Goal: Task Accomplishment & Management: Use online tool/utility

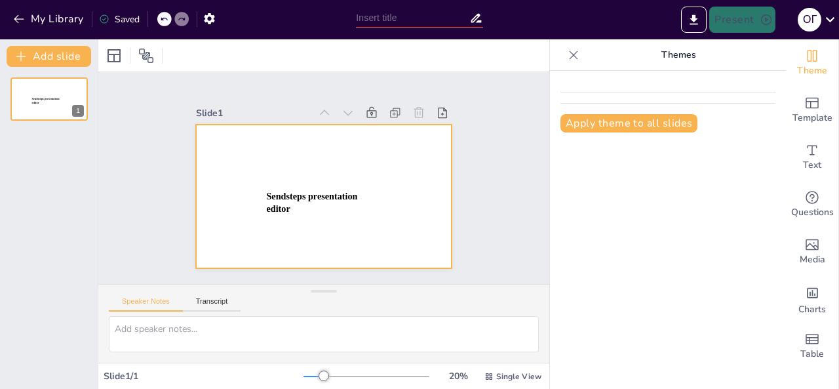
type input "New Sendsteps"
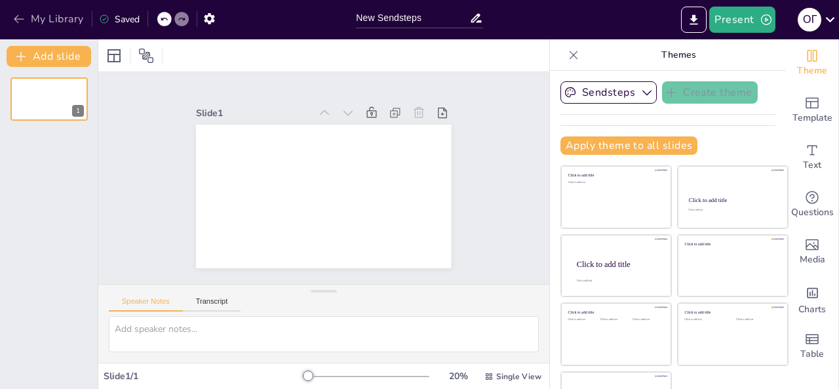
click at [20, 14] on icon "button" at bounding box center [18, 18] width 13 height 13
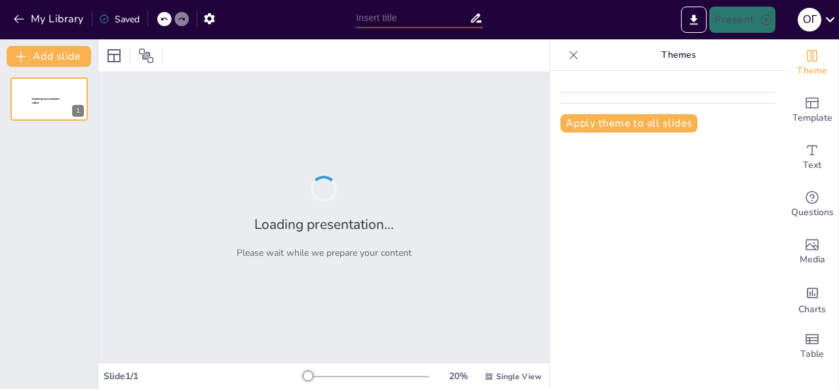
type input "Організація освітнього процесу в ЗДО: важливі аспекти"
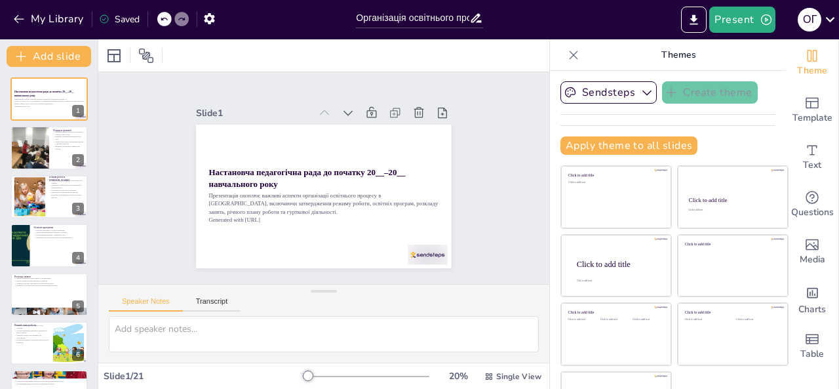
checkbox input "true"
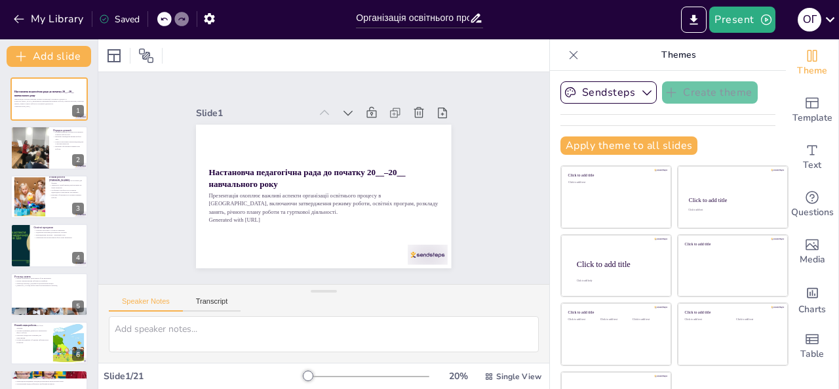
checkbox input "true"
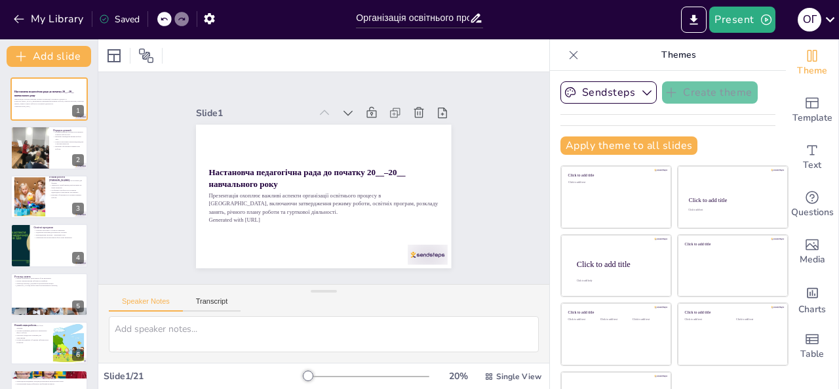
checkbox input "true"
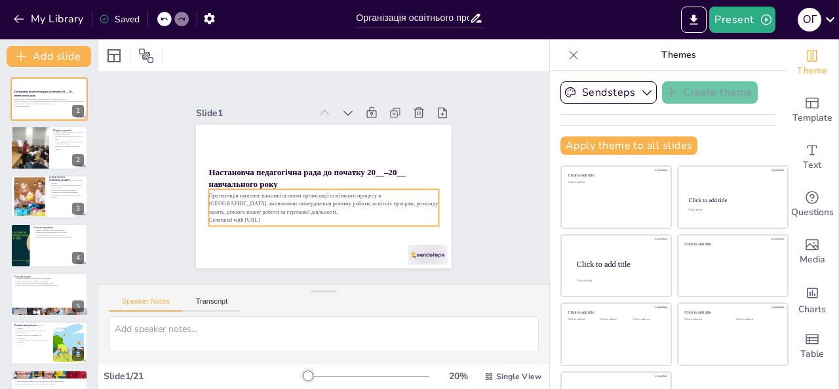
checkbox input "true"
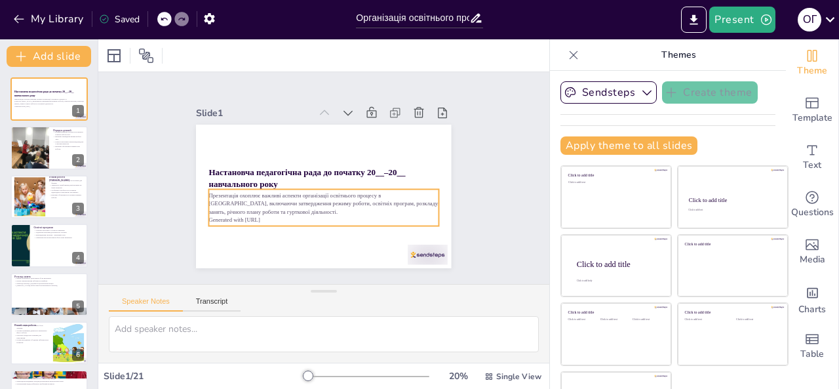
checkbox input "true"
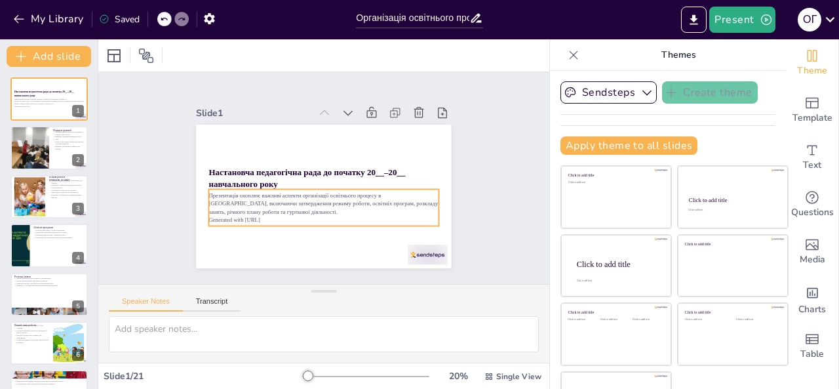
checkbox input "true"
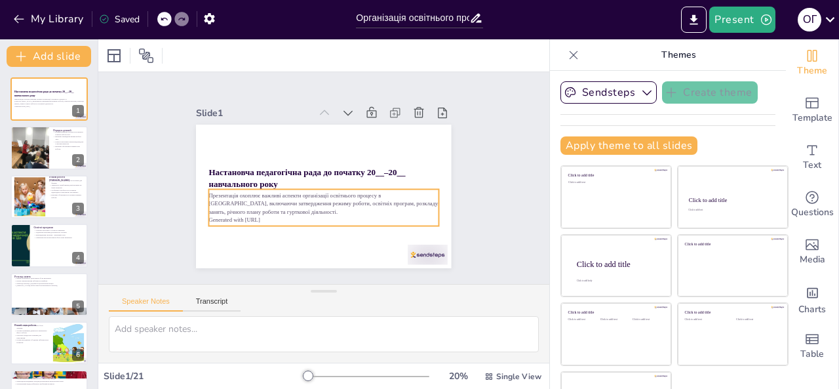
checkbox input "true"
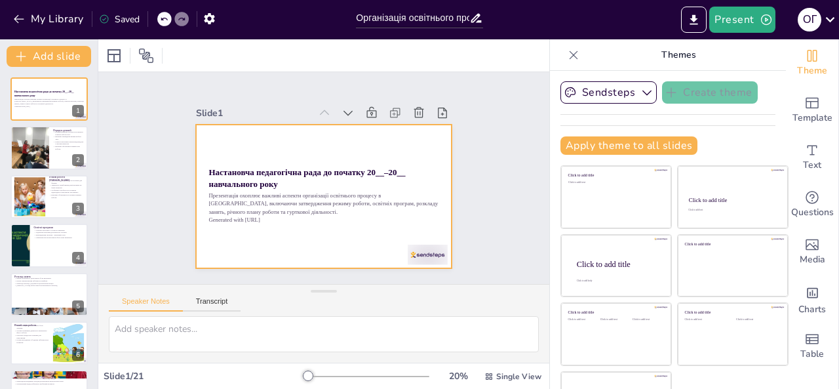
checkbox input "true"
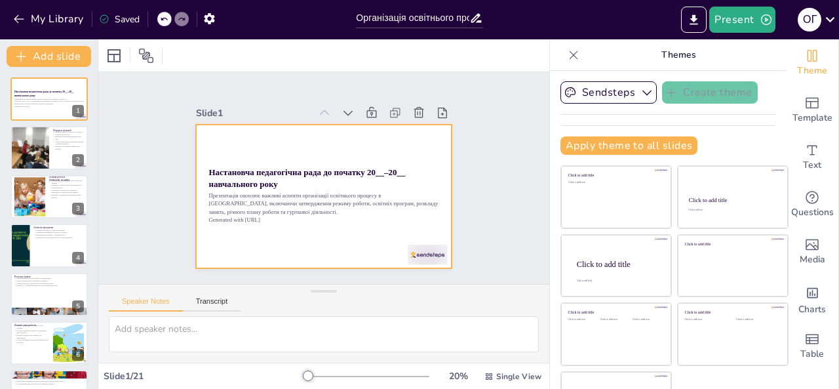
checkbox input "true"
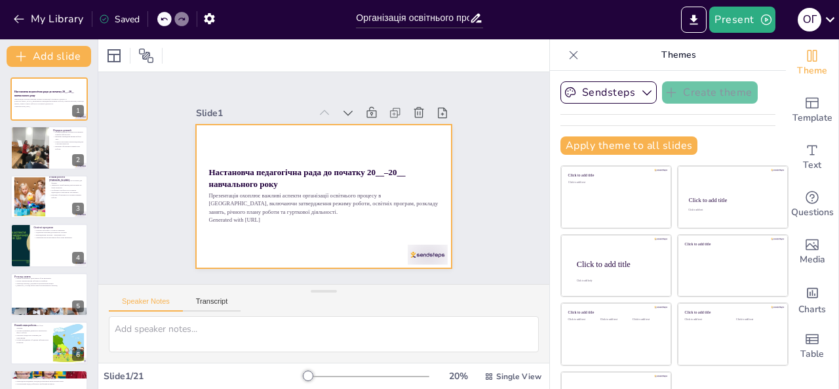
checkbox input "true"
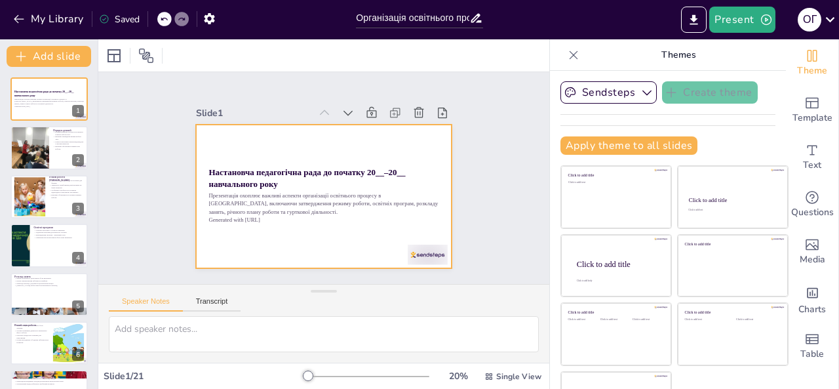
checkbox input "true"
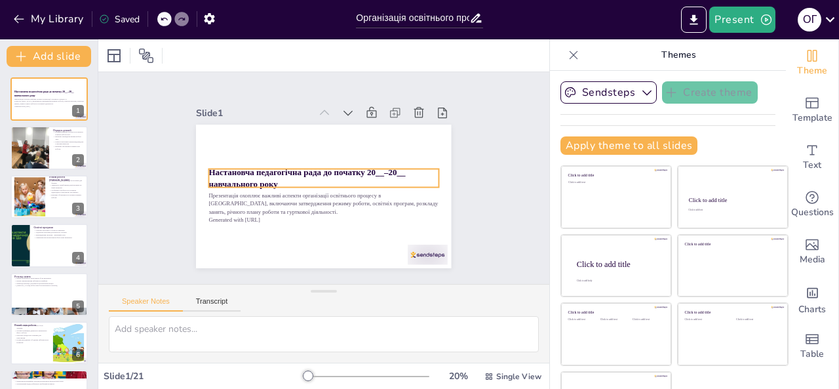
checkbox input "true"
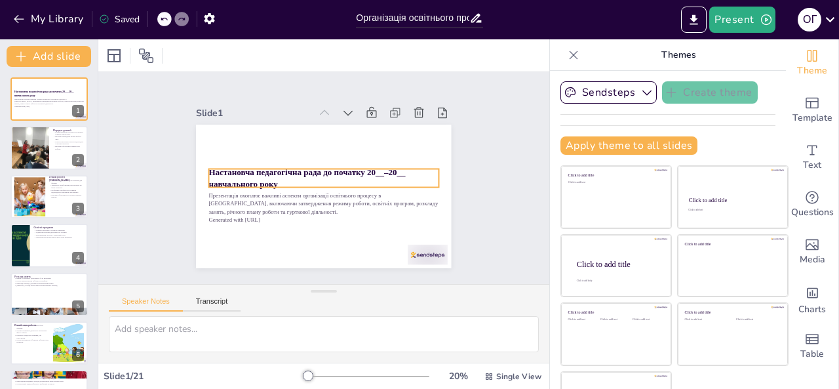
checkbox input "true"
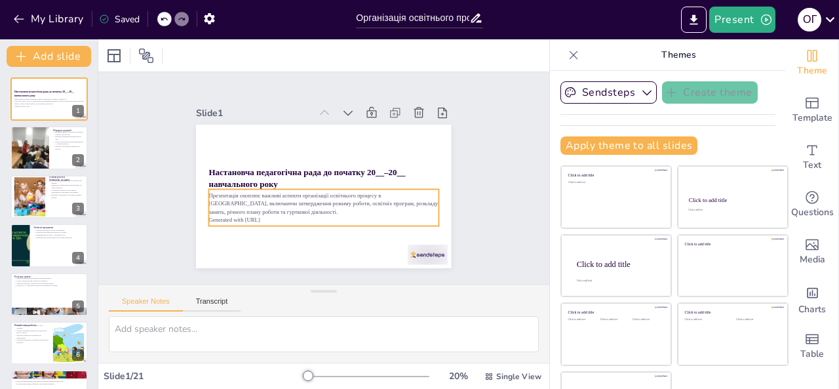
checkbox input "true"
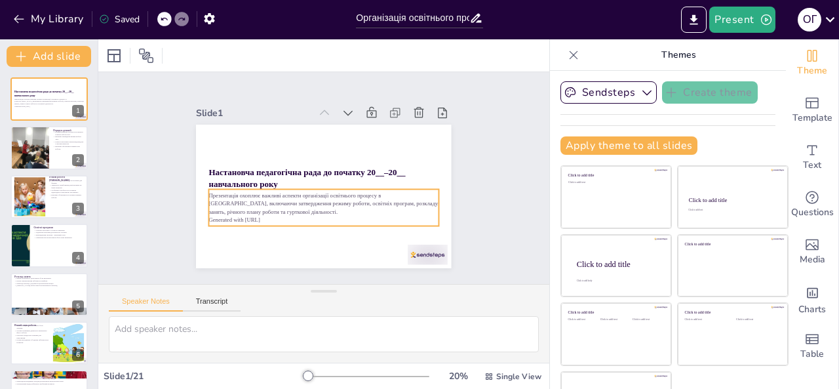
checkbox input "true"
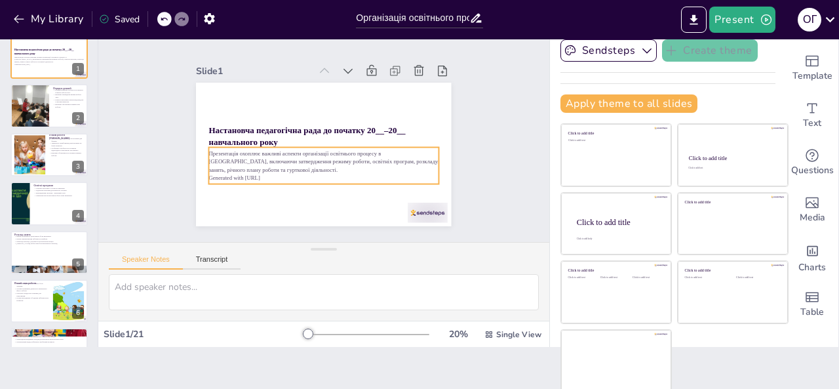
scroll to position [2, 0]
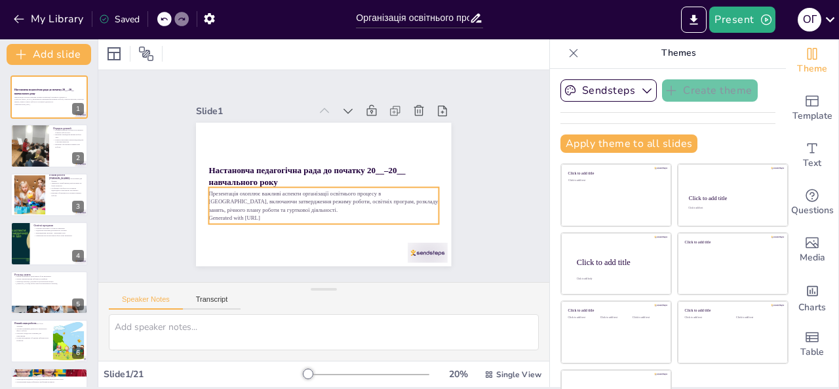
checkbox input "true"
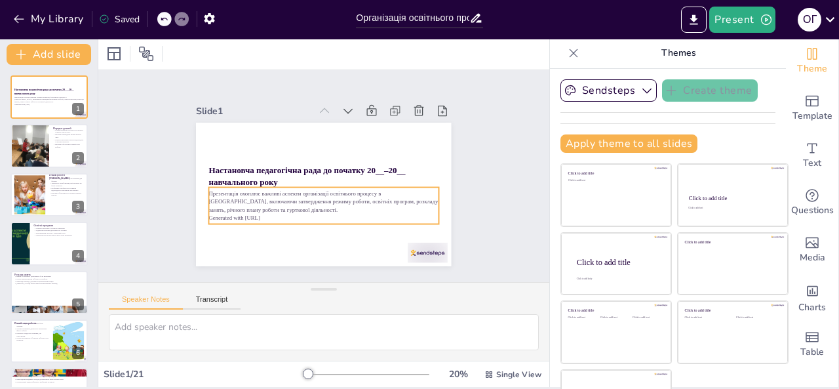
checkbox input "true"
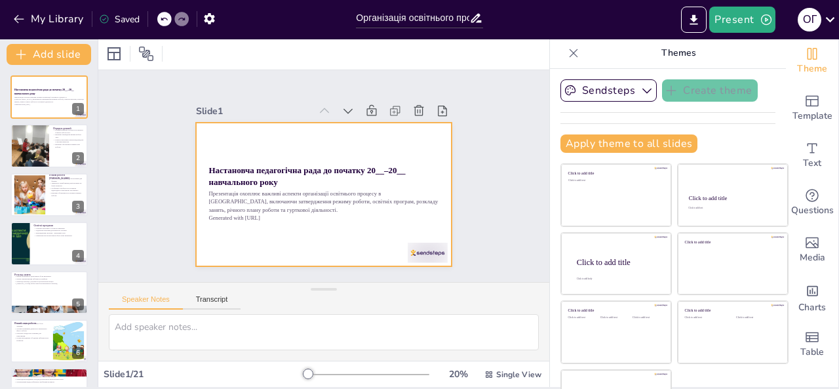
scroll to position [0, 0]
checkbox input "true"
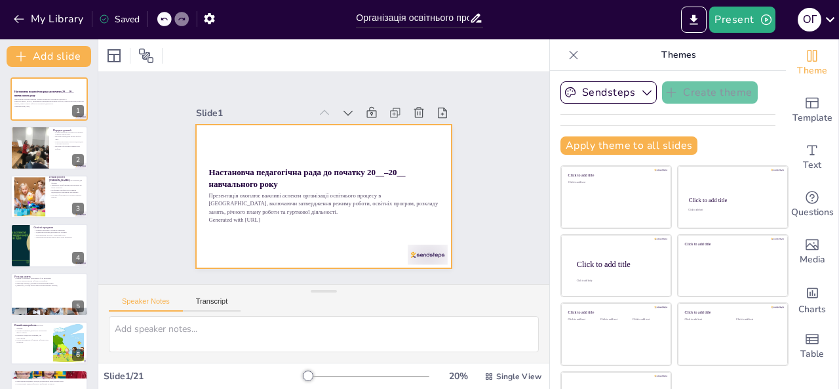
checkbox input "true"
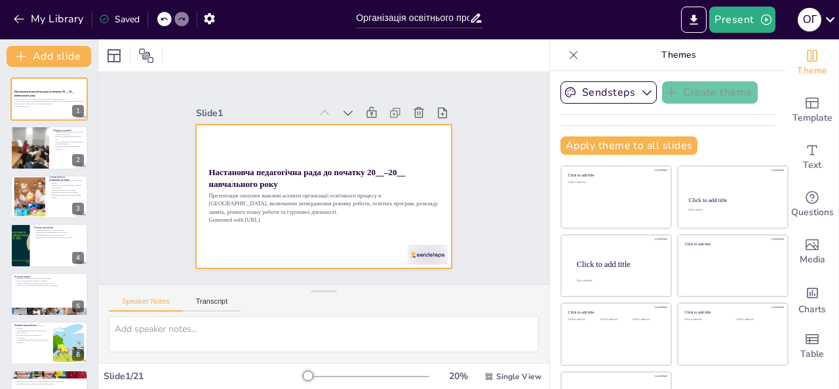
checkbox input "true"
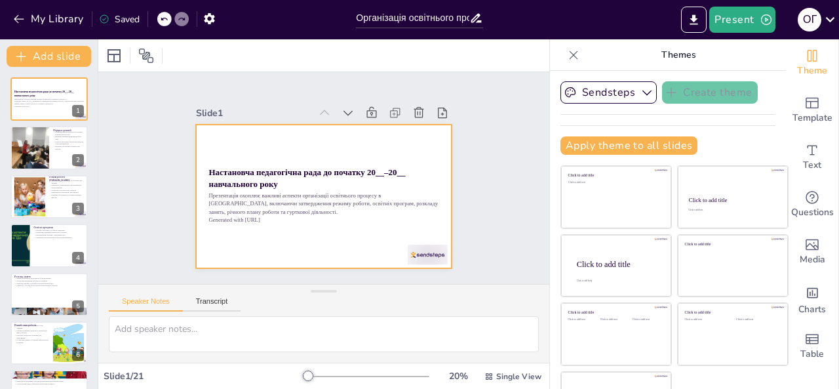
checkbox input "true"
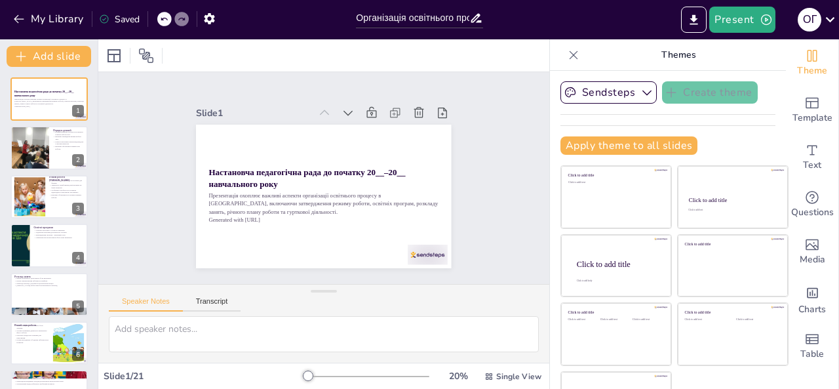
checkbox input "true"
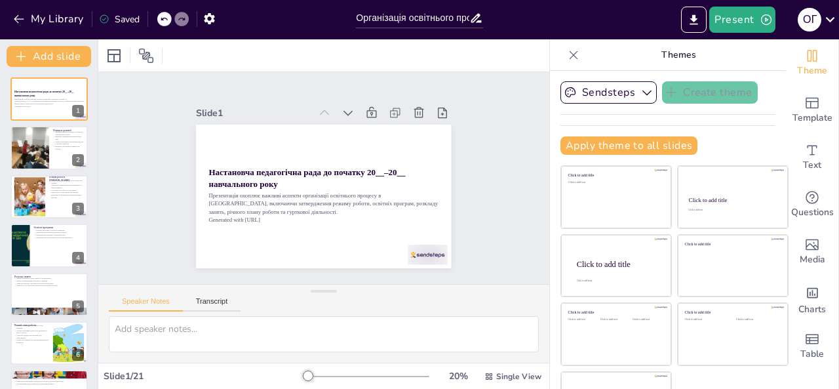
checkbox input "true"
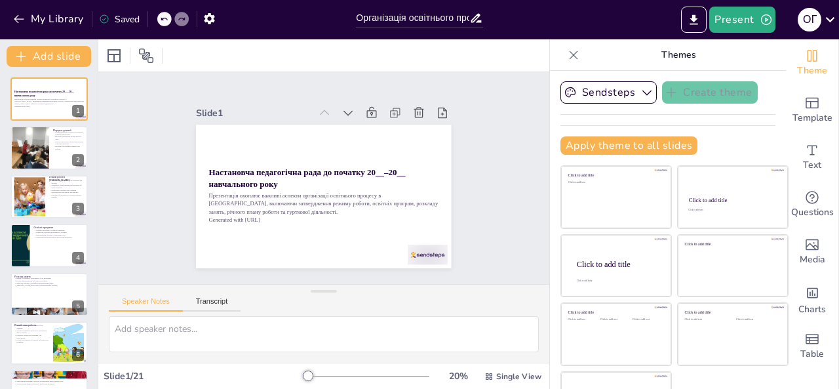
checkbox input "true"
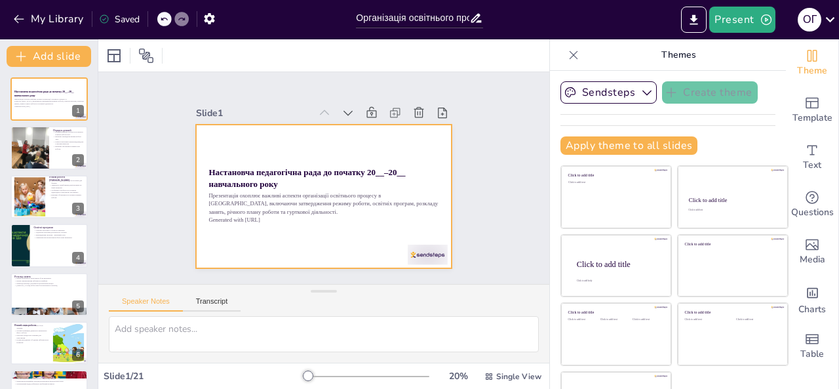
checkbox input "true"
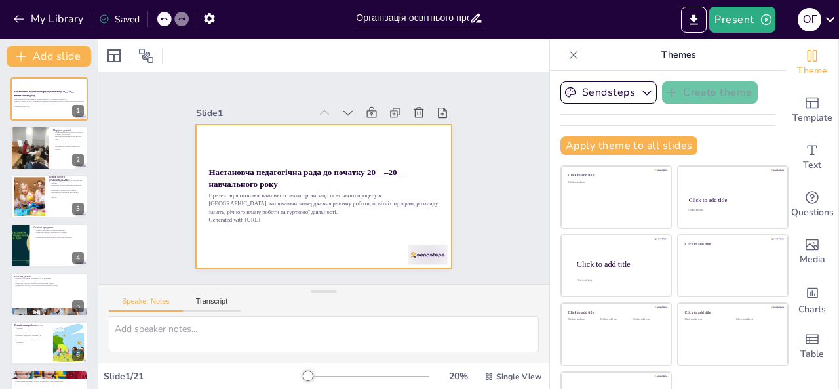
checkbox input "true"
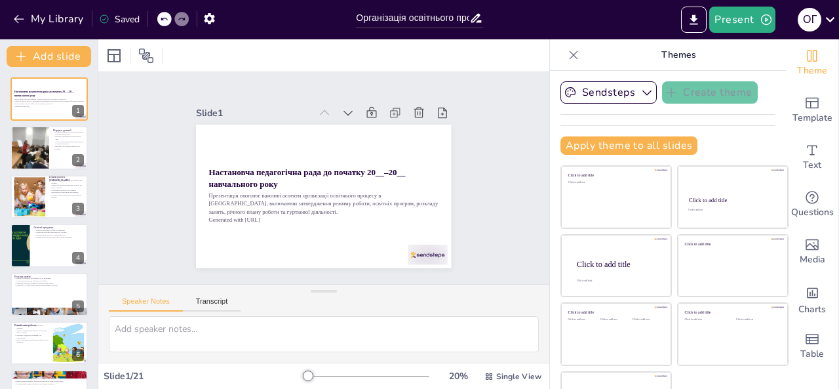
checkbox input "true"
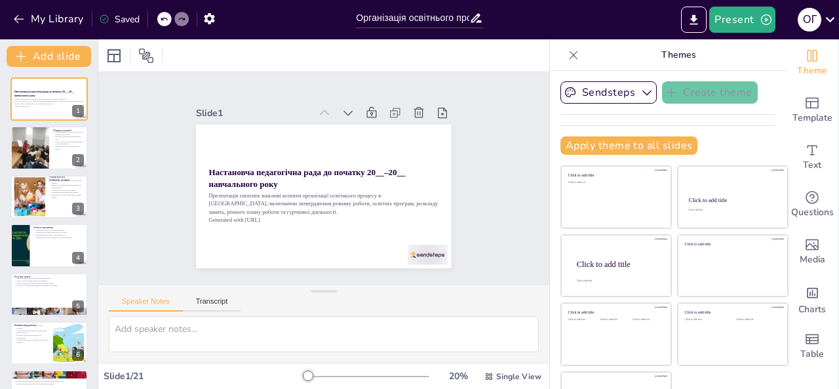
checkbox input "true"
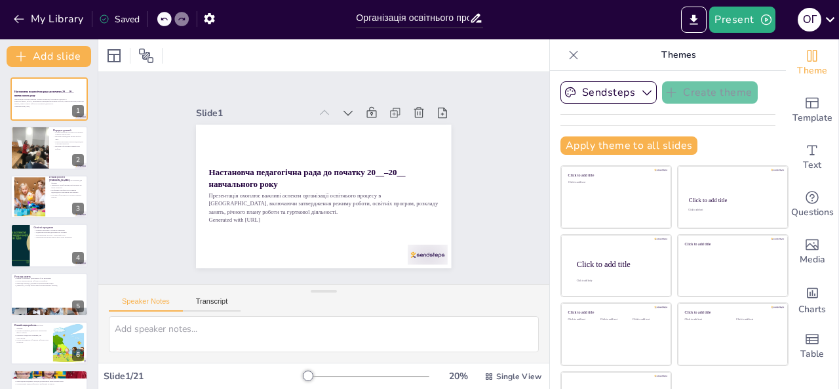
checkbox input "true"
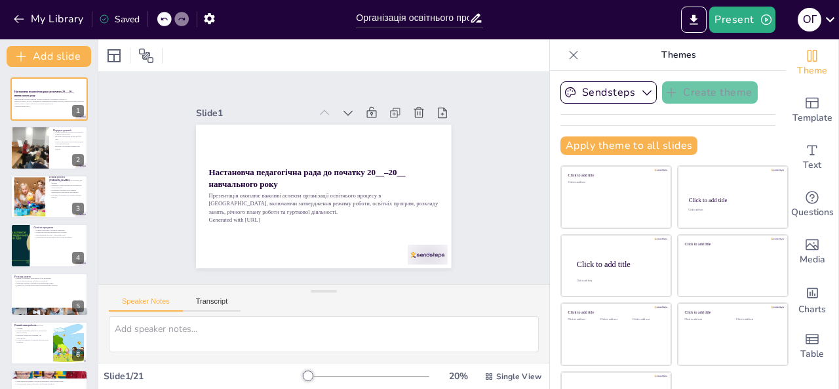
checkbox input "true"
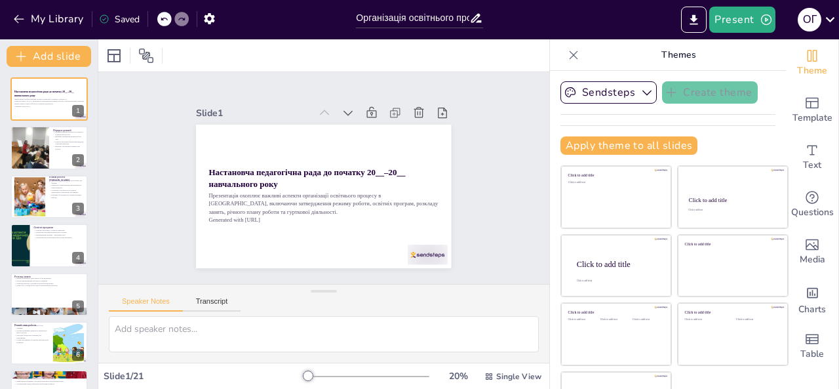
checkbox input "true"
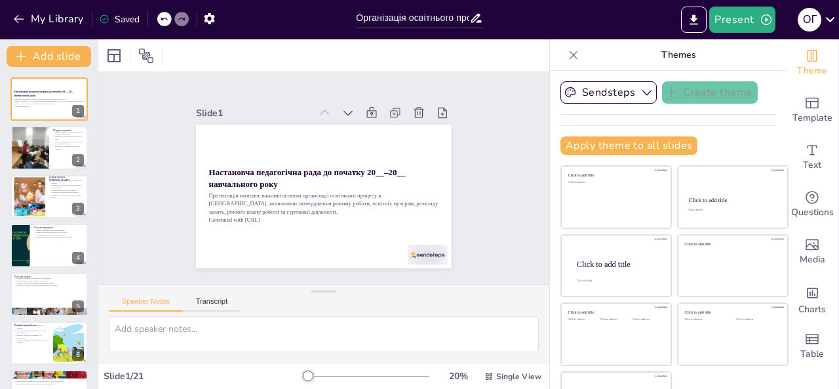
checkbox input "true"
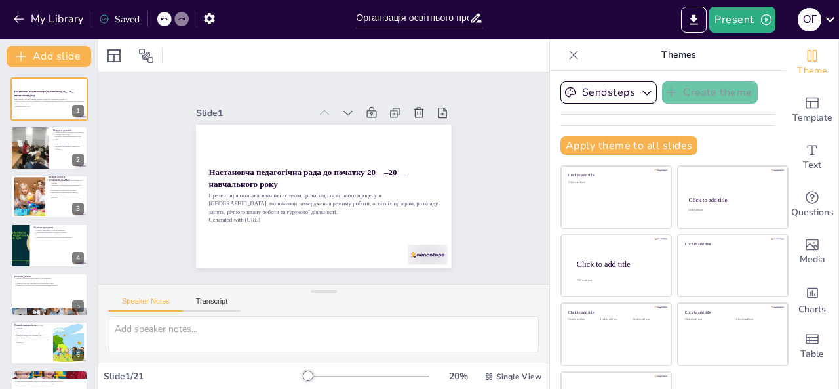
checkbox input "true"
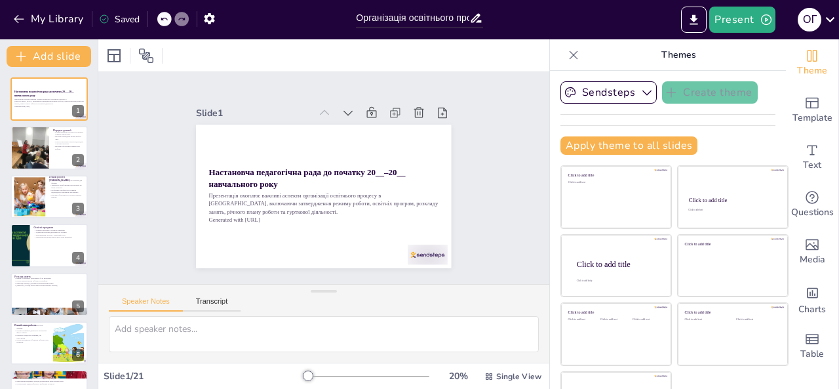
checkbox input "true"
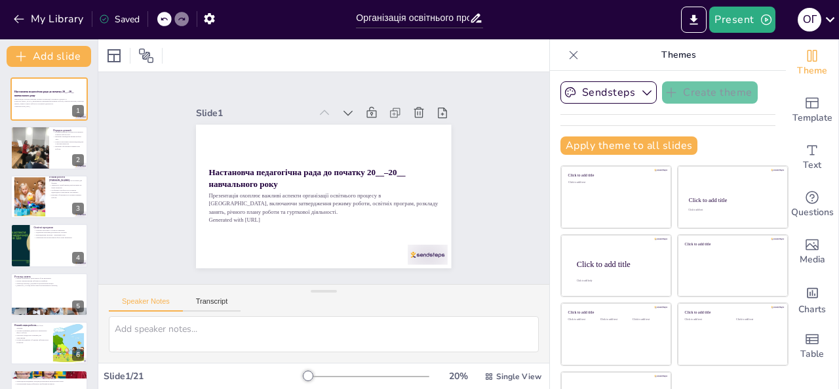
checkbox input "true"
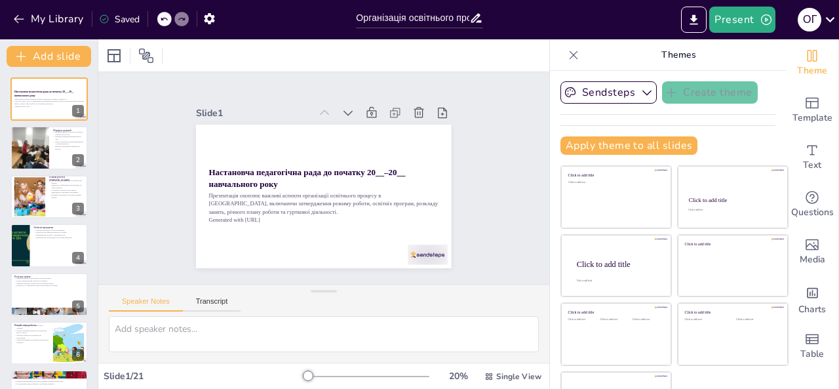
checkbox input "true"
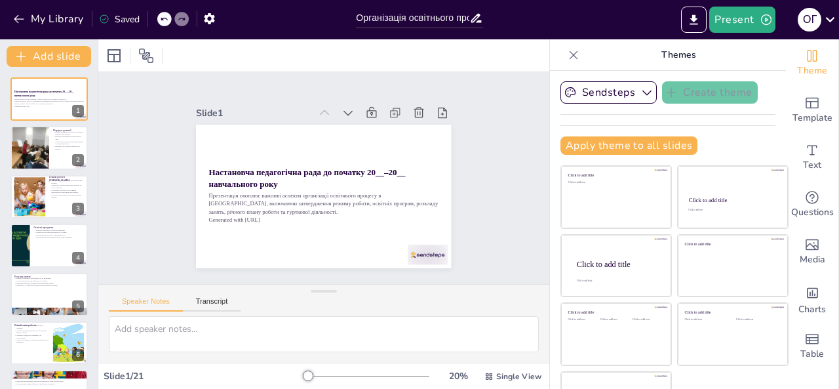
checkbox input "true"
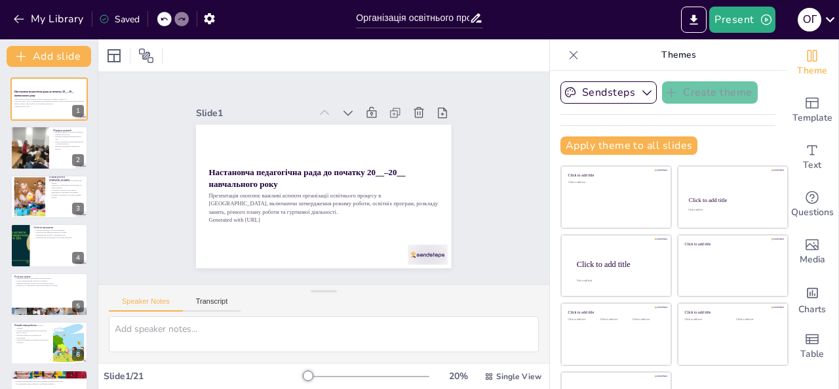
checkbox input "true"
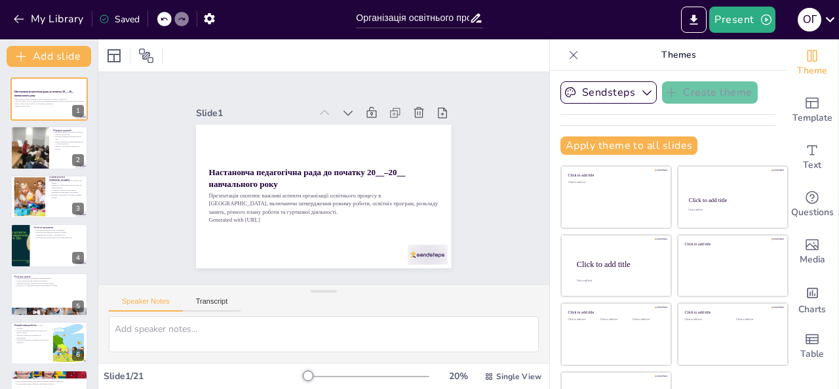
checkbox input "true"
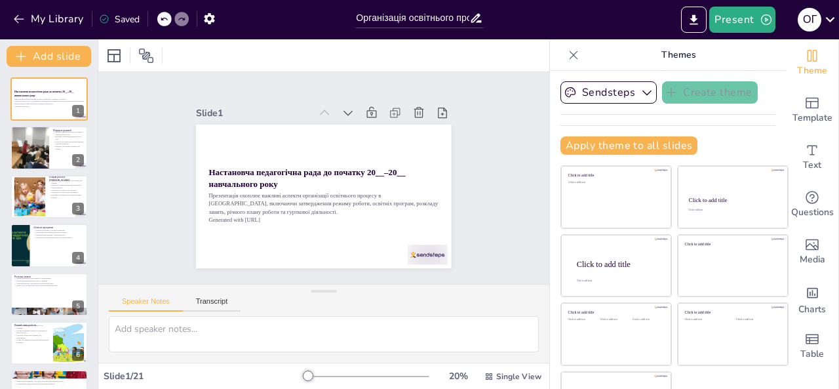
checkbox input "true"
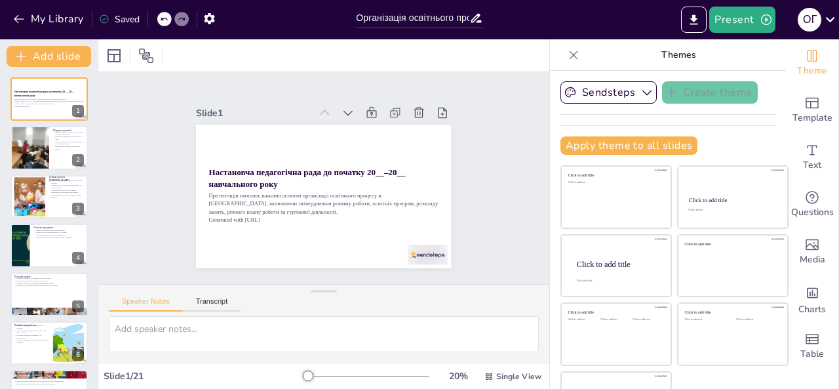
checkbox input "true"
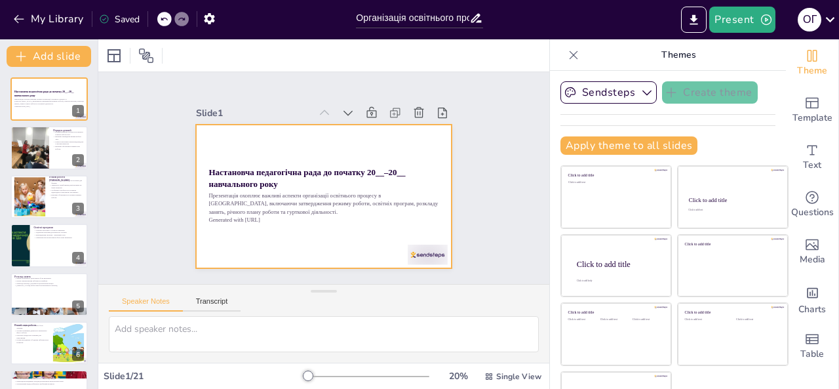
checkbox input "true"
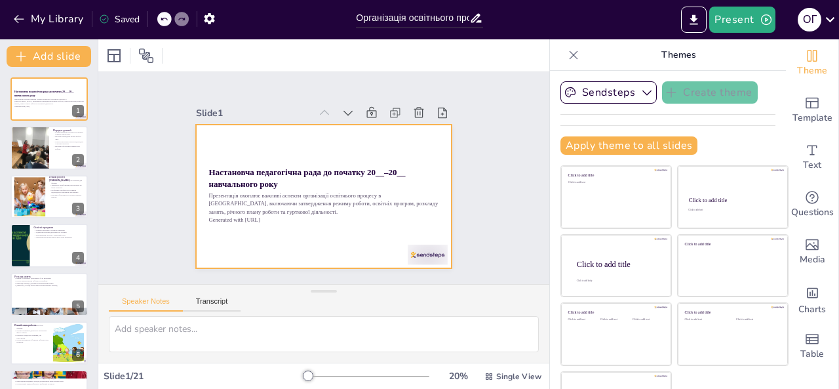
checkbox input "true"
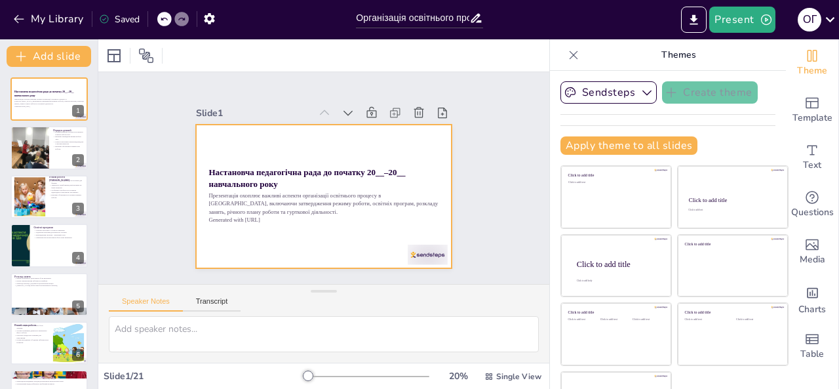
checkbox input "true"
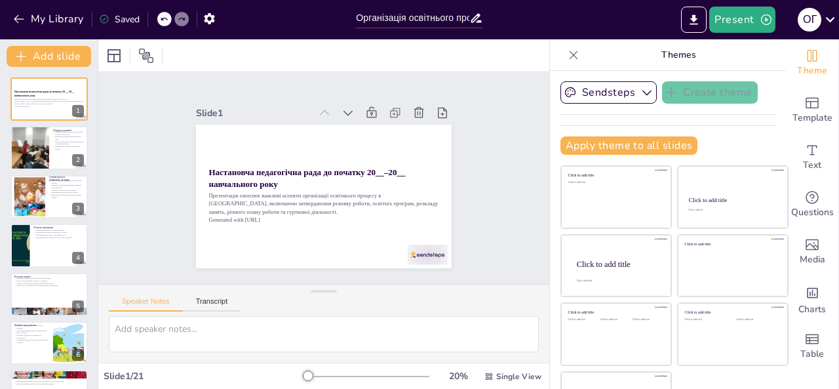
click at [290, 52] on div at bounding box center [323, 55] width 451 height 32
checkbox input "true"
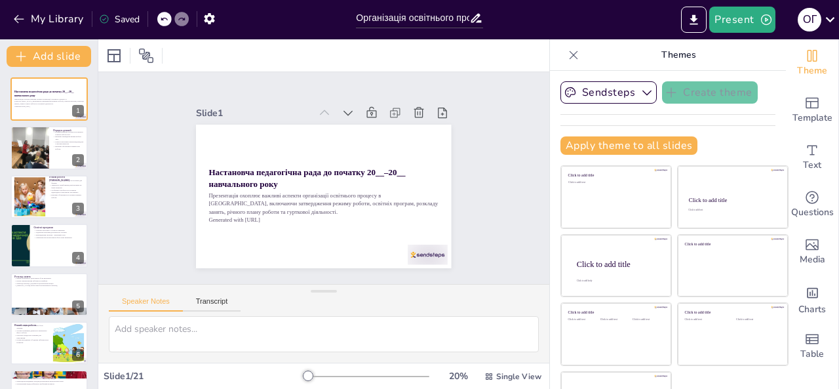
checkbox input "true"
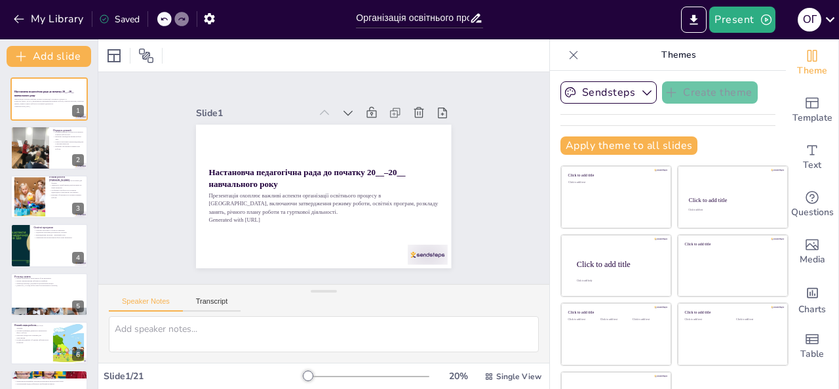
checkbox input "true"
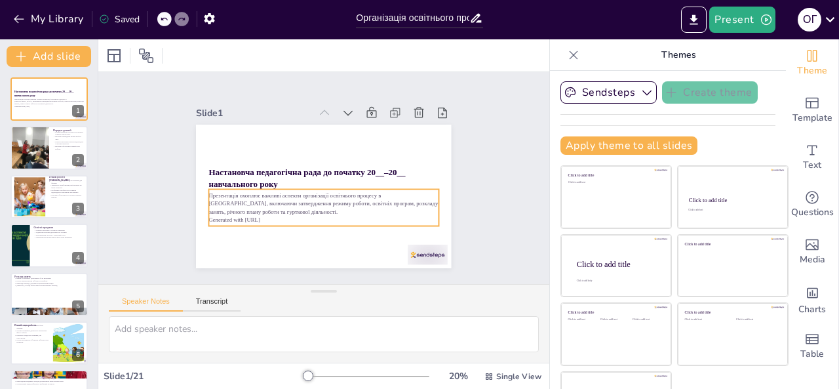
checkbox input "true"
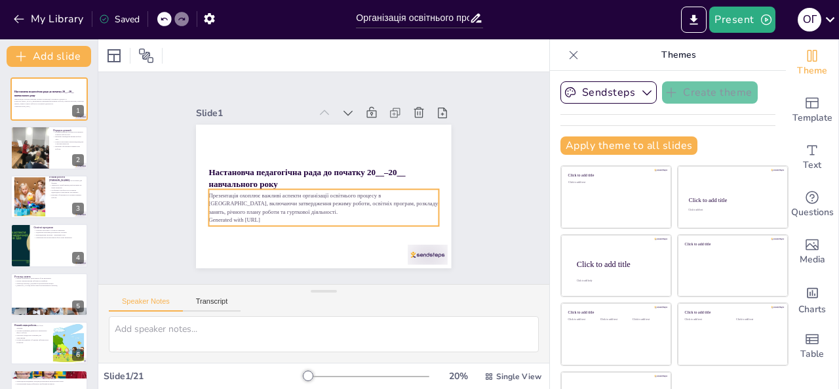
checkbox input "true"
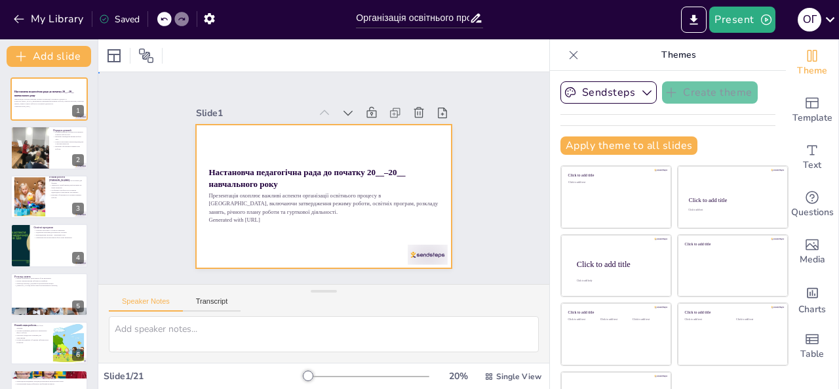
click at [288, 146] on div at bounding box center [321, 196] width 269 height 170
click at [288, 146] on div at bounding box center [321, 195] width 269 height 169
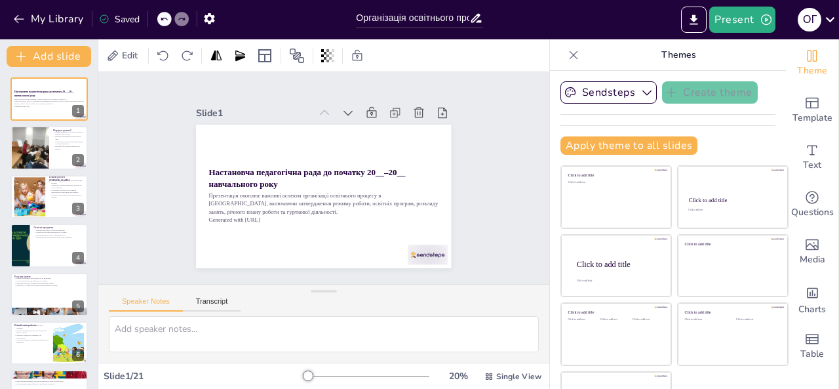
click at [125, 174] on div "Slide 1 Настановча педагогічна рада до початку 20__–20__ навчального року Презе…" at bounding box center [323, 178] width 471 height 258
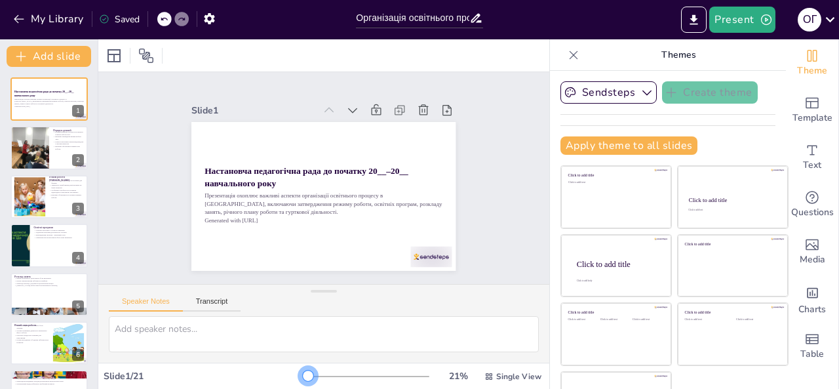
drag, startPoint x: 288, startPoint y: 376, endPoint x: 290, endPoint y: 365, distance: 10.6
click at [303, 366] on div "21 % Single View" at bounding box center [423, 376] width 241 height 21
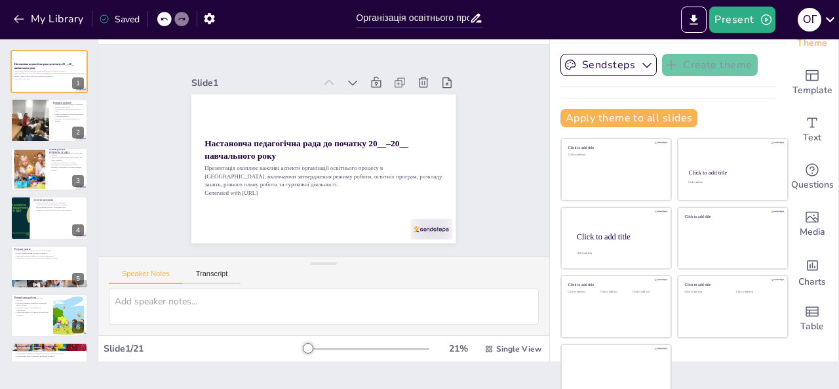
scroll to position [42, 0]
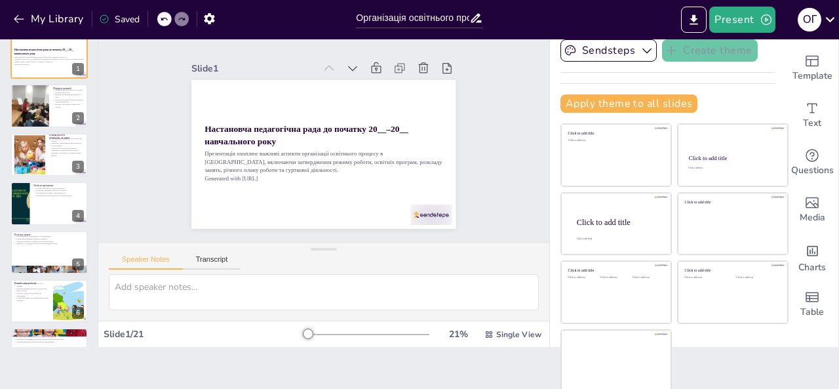
click at [303, 330] on div at bounding box center [366, 334] width 126 height 10
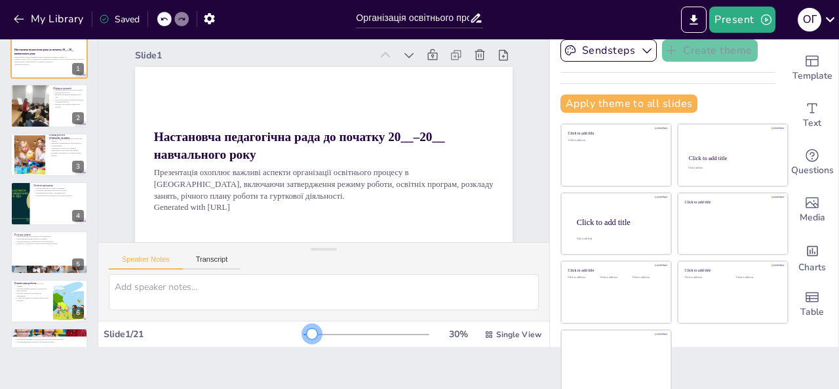
click at [303, 332] on div at bounding box center [366, 334] width 126 height 10
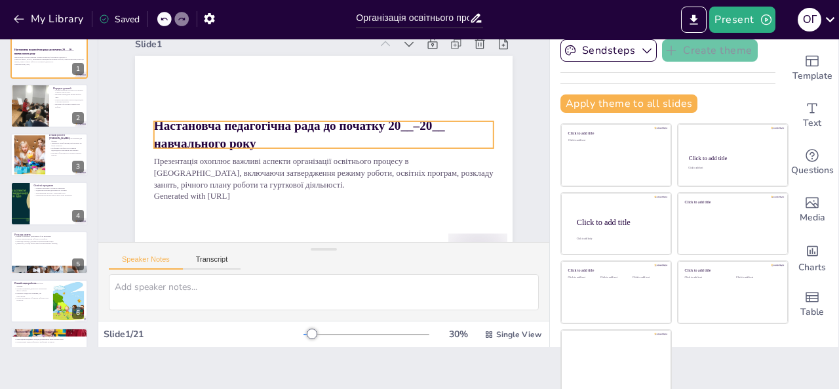
scroll to position [0, 0]
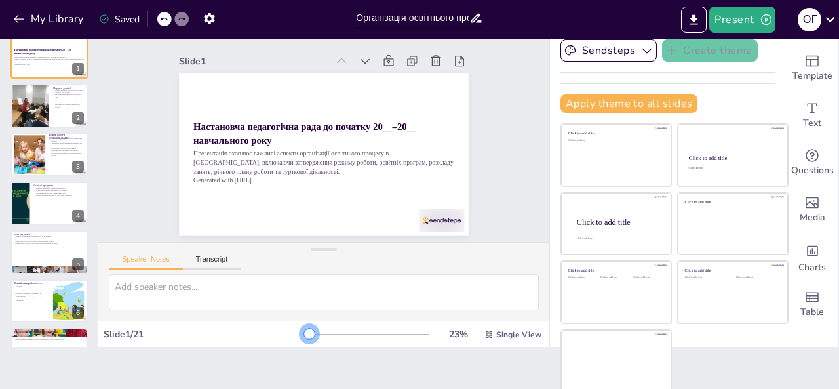
click at [304, 332] on div at bounding box center [309, 333] width 10 height 10
click at [365, 58] on icon at bounding box center [372, 65] width 14 height 14
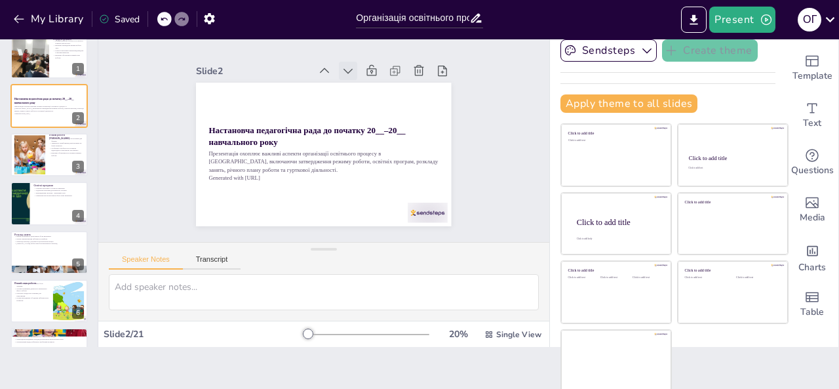
click at [385, 91] on div at bounding box center [397, 103] width 25 height 25
click at [347, 68] on icon at bounding box center [354, 73] width 14 height 14
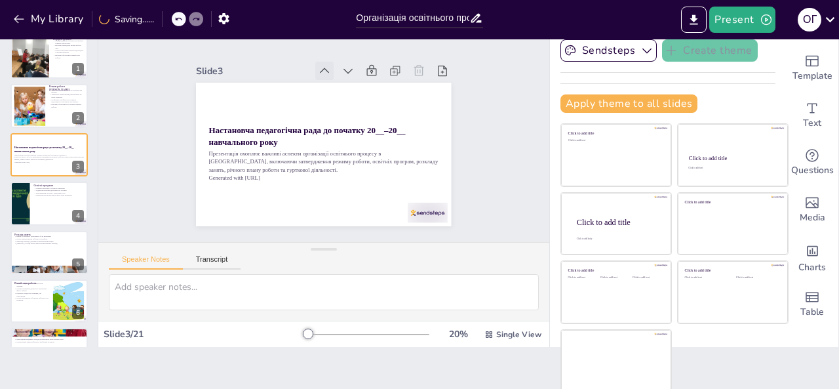
click at [318, 64] on icon at bounding box center [324, 70] width 13 height 13
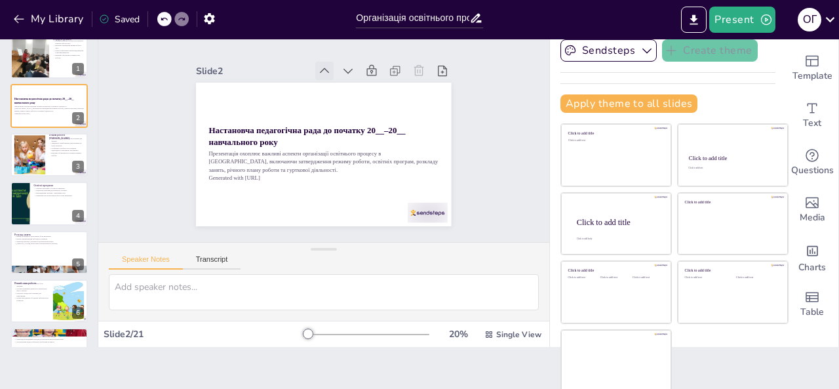
click at [318, 66] on icon at bounding box center [324, 70] width 13 height 13
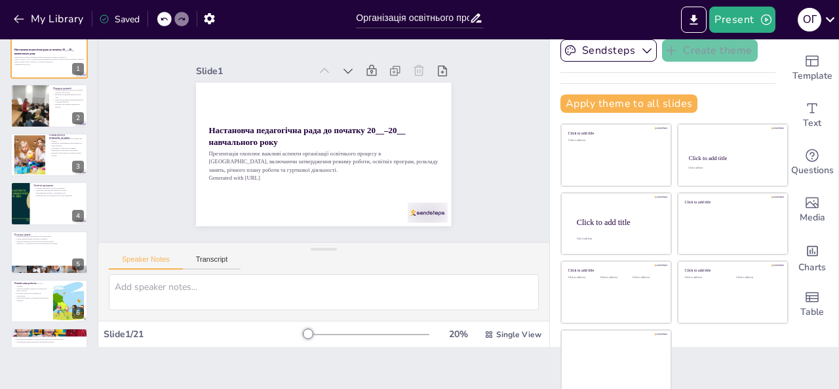
click at [318, 66] on icon at bounding box center [324, 70] width 13 height 13
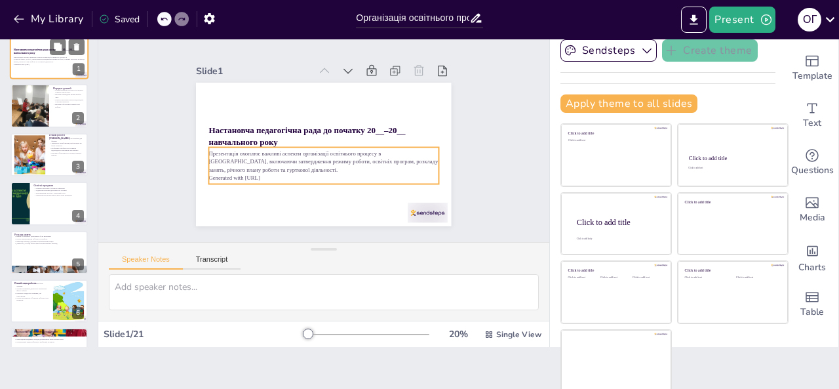
click at [39, 64] on div "Презентація охоплює важливі аспекти організації освітнього процесу в ЗДО, включ…" at bounding box center [49, 60] width 71 height 11
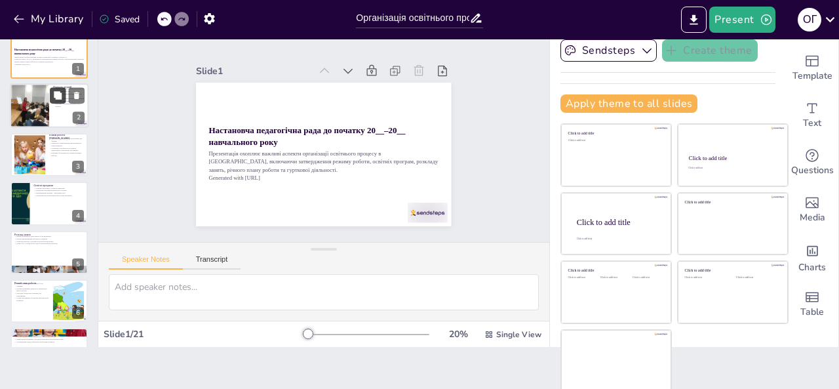
click at [50, 102] on button at bounding box center [58, 96] width 16 height 16
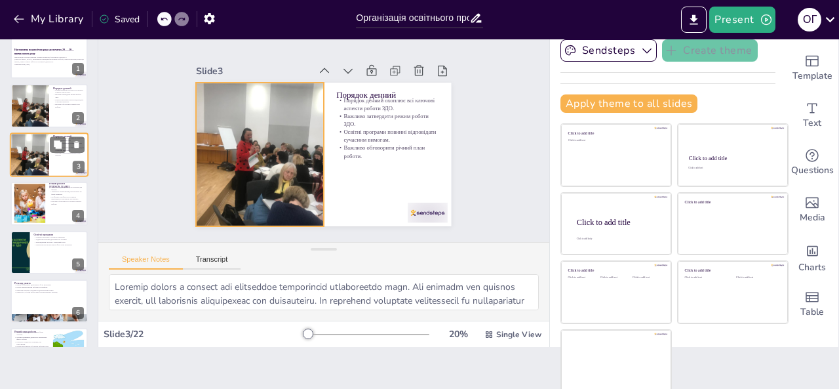
click at [47, 166] on div at bounding box center [29, 154] width 59 height 45
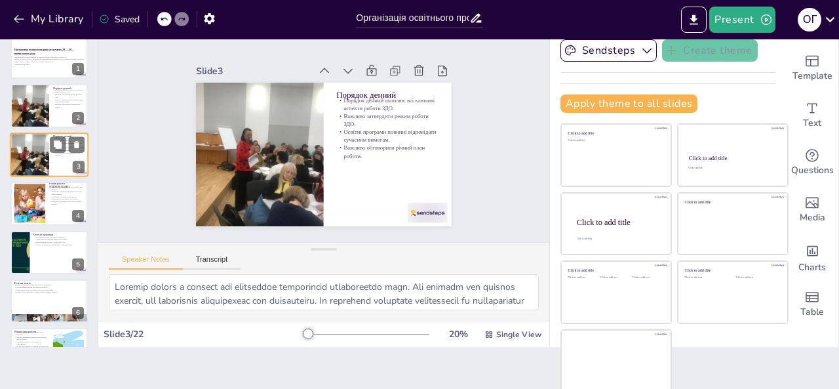
click at [46, 159] on div at bounding box center [29, 154] width 59 height 45
click at [47, 191] on div at bounding box center [49, 203] width 79 height 45
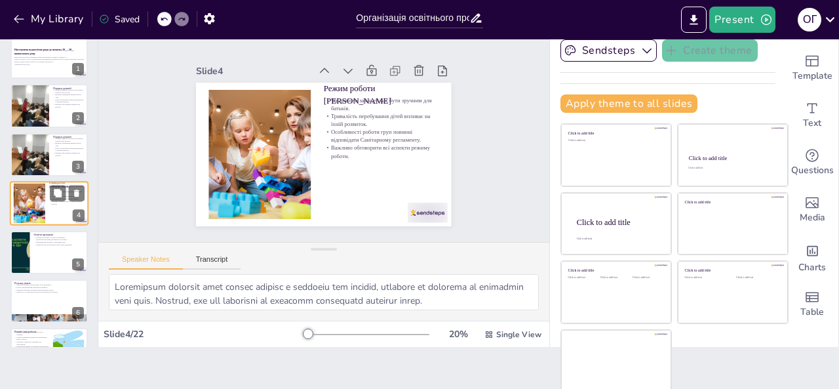
scroll to position [17, 0]
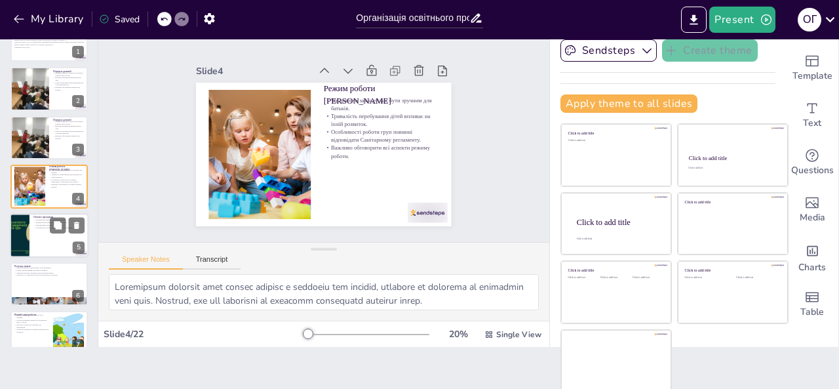
click at [42, 224] on p "Затвердження програм – важливий етап." at bounding box center [58, 225] width 51 height 3
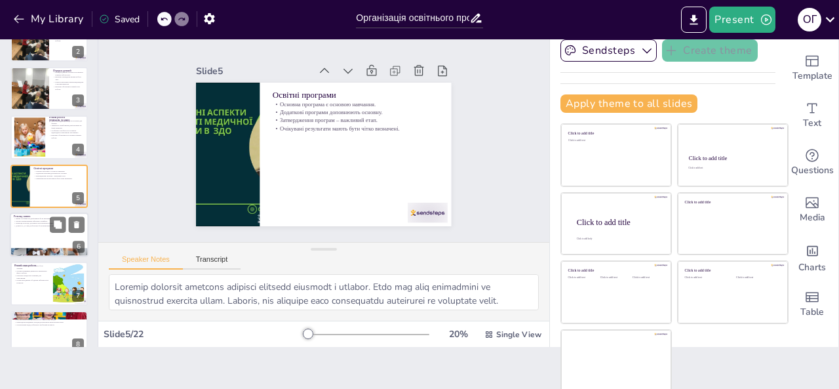
click at [48, 231] on div at bounding box center [49, 234] width 79 height 45
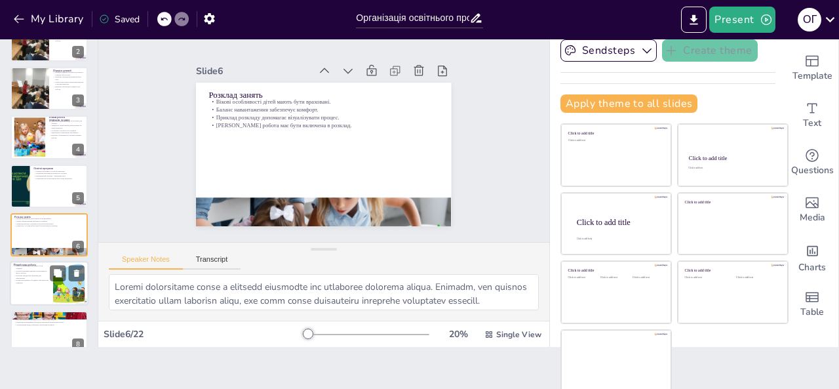
scroll to position [115, 0]
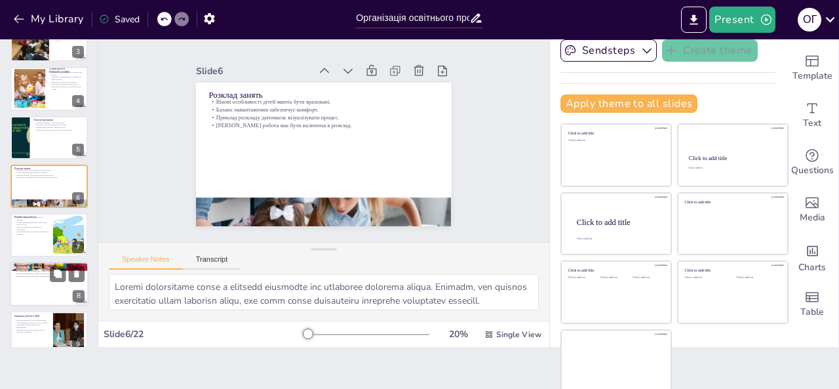
click at [34, 279] on div at bounding box center [49, 284] width 79 height 45
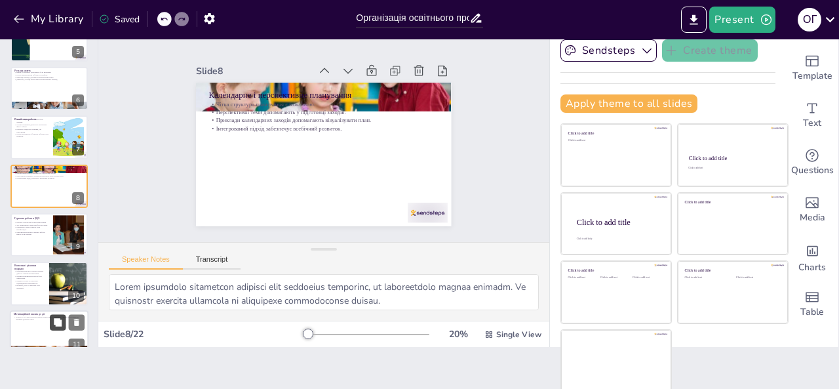
click at [61, 322] on icon at bounding box center [58, 322] width 8 height 8
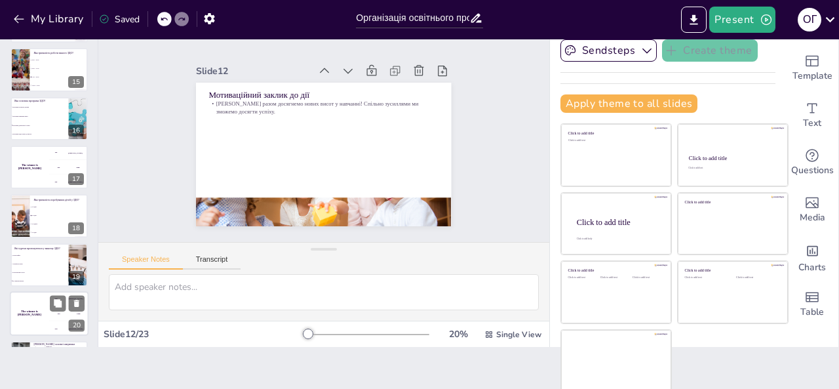
scroll to position [815, 0]
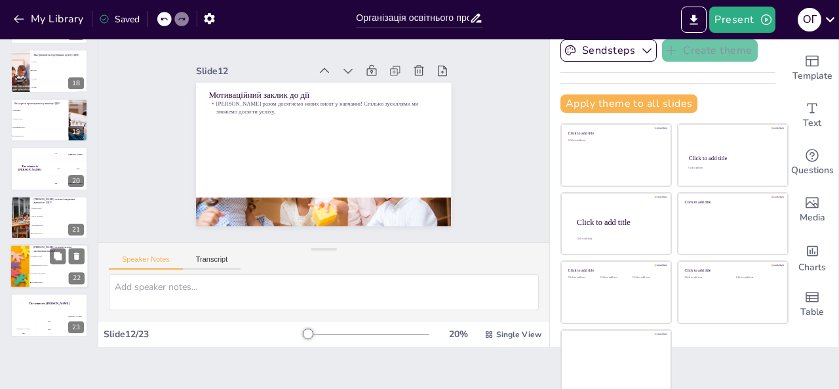
click at [34, 267] on li "Свята" at bounding box center [58, 265] width 59 height 9
